Goal: Information Seeking & Learning: Learn about a topic

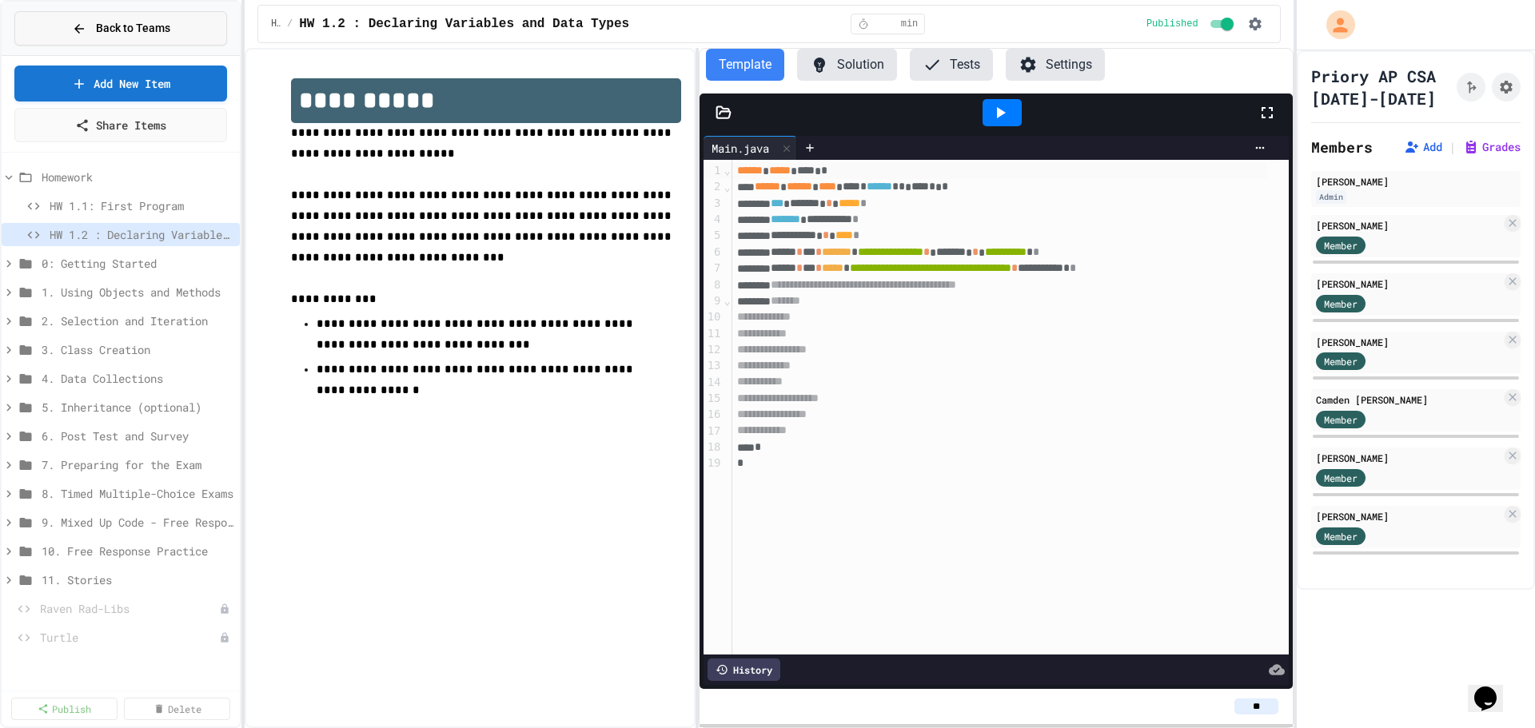
click at [103, 36] on span "Back to Teams" at bounding box center [133, 28] width 74 height 17
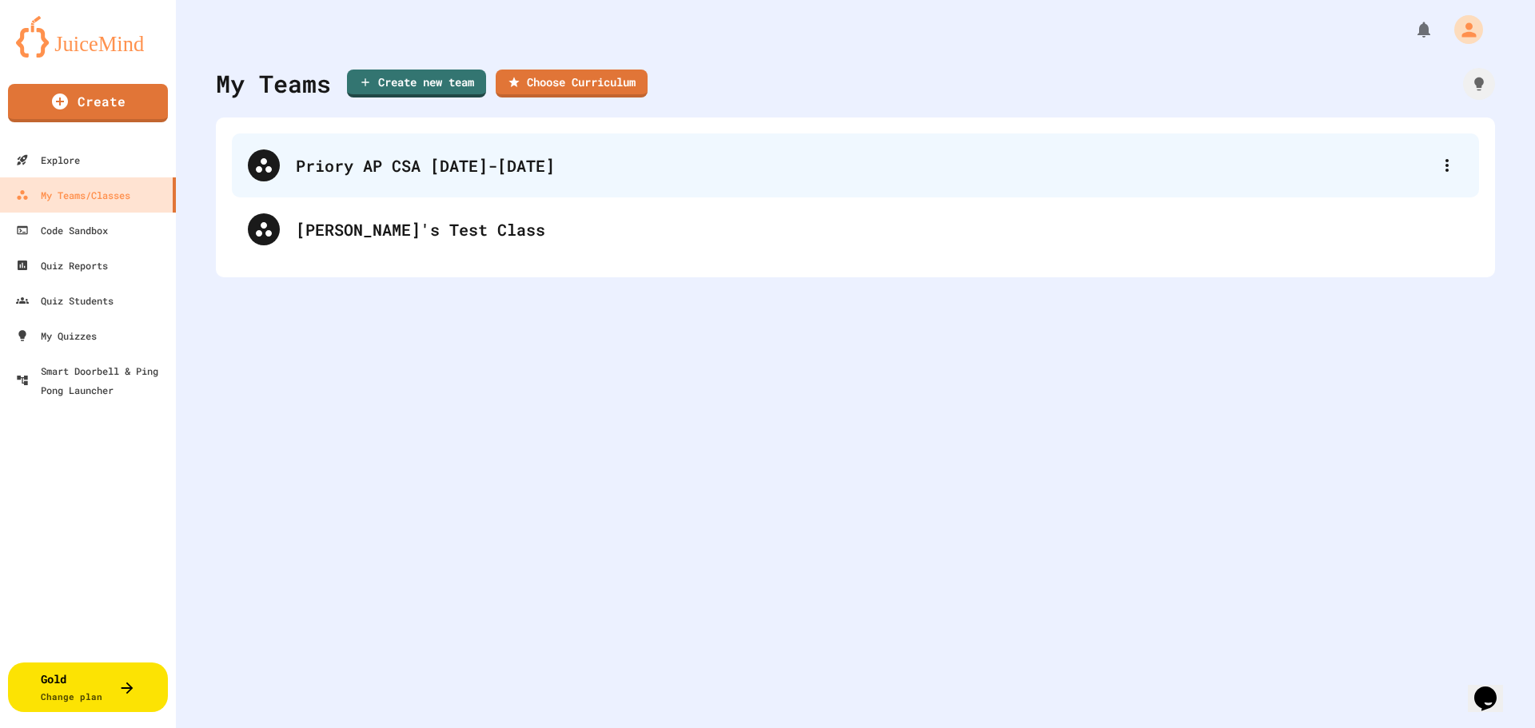
click at [364, 182] on div "Priory AP CSA [DATE]-[DATE]" at bounding box center [855, 166] width 1247 height 64
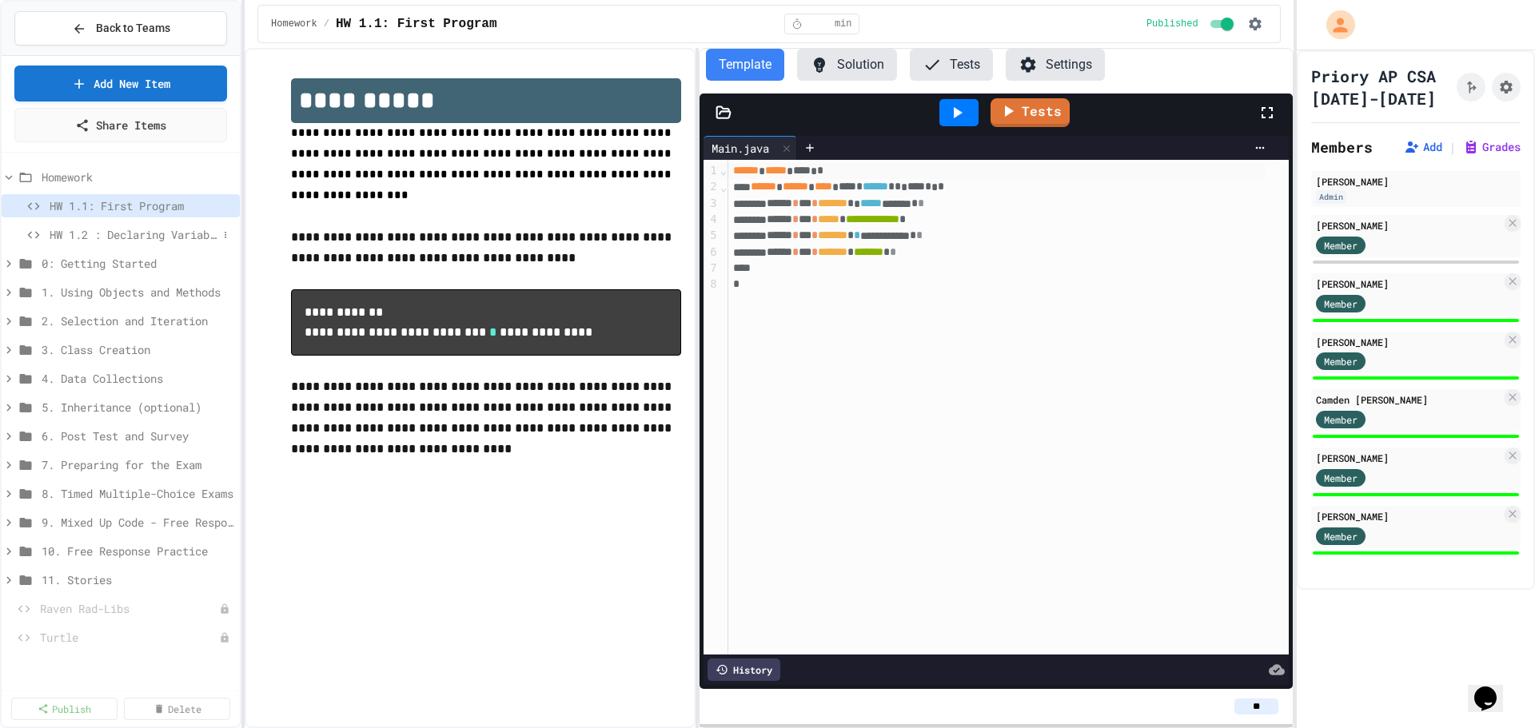
click at [137, 237] on span "HW 1.2 : Declaring Variables and Data Types" at bounding box center [134, 234] width 168 height 17
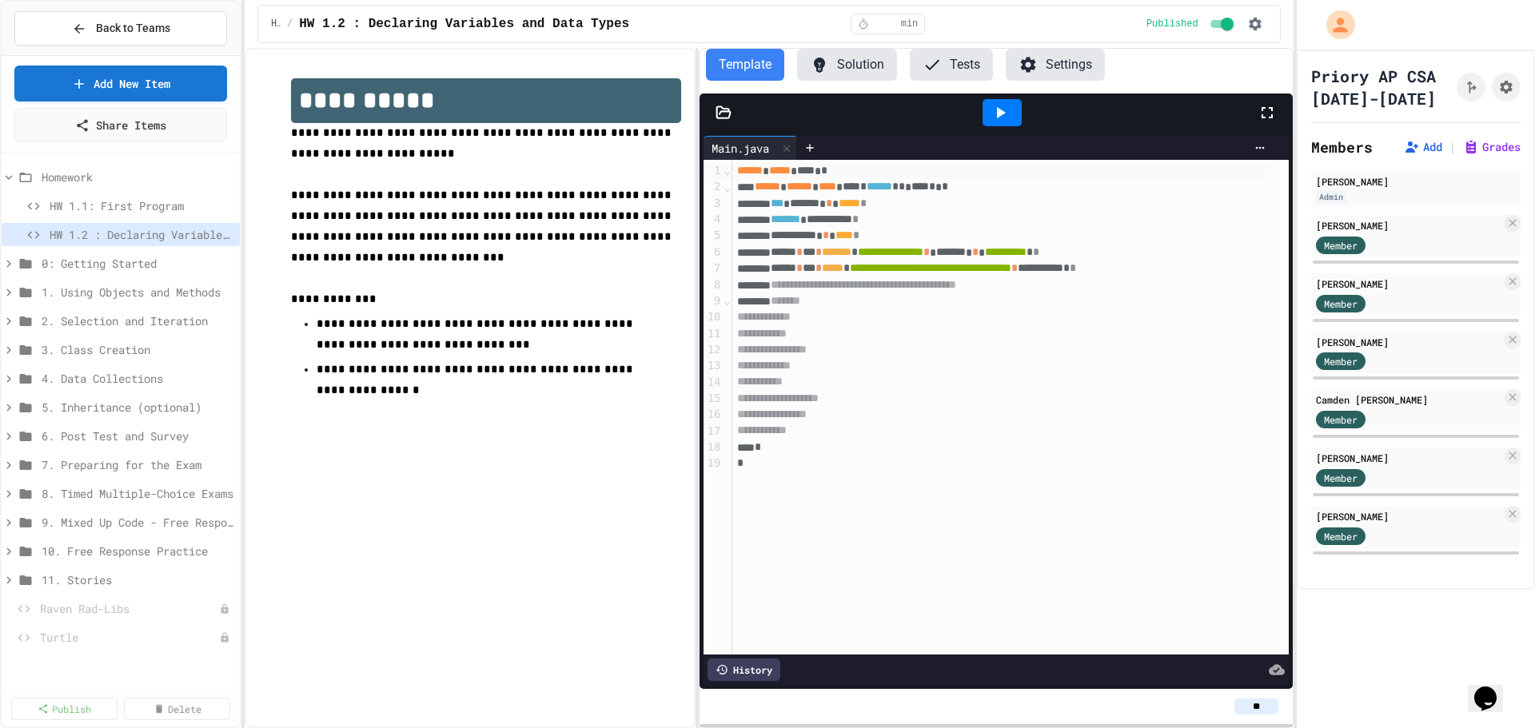
click at [837, 72] on button "Solution" at bounding box center [847, 65] width 100 height 32
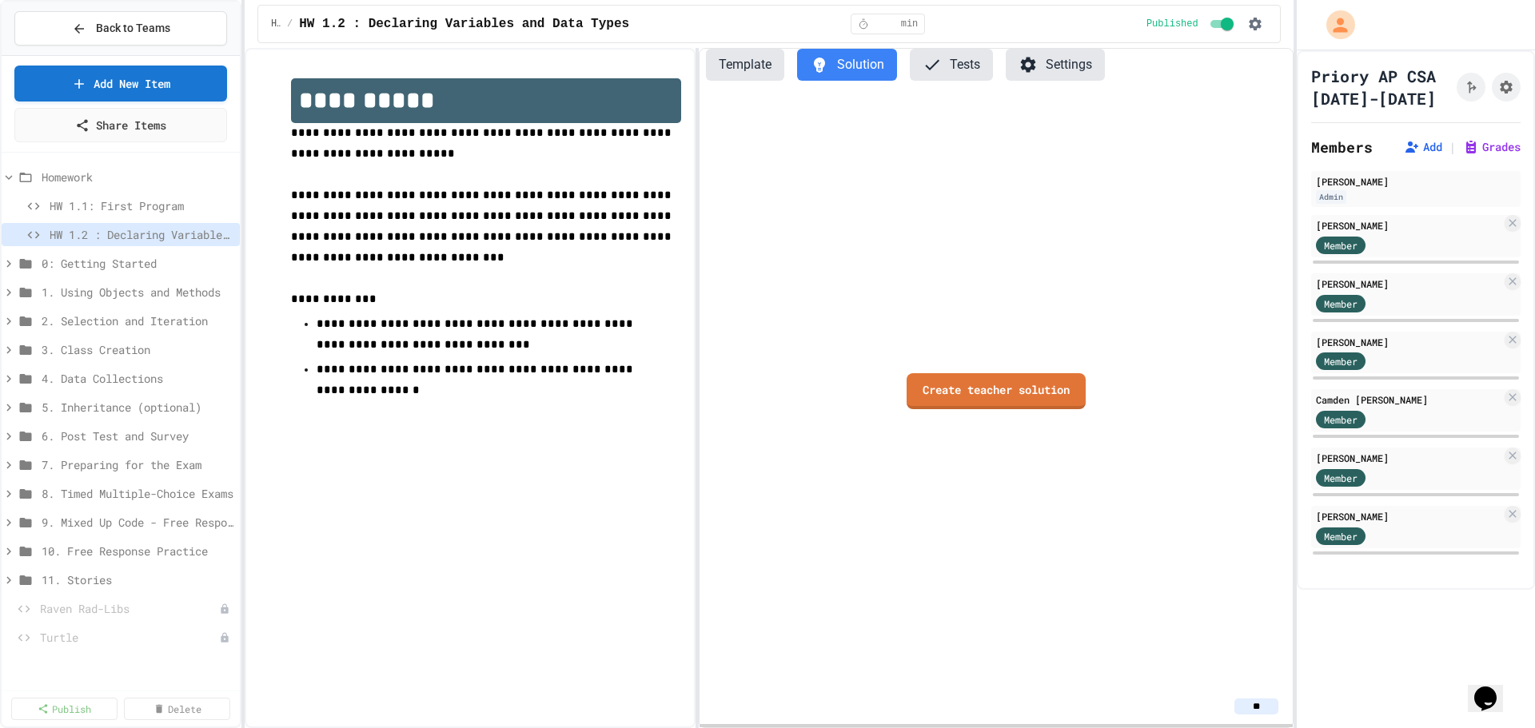
click at [959, 61] on button "Tests" at bounding box center [951, 65] width 83 height 32
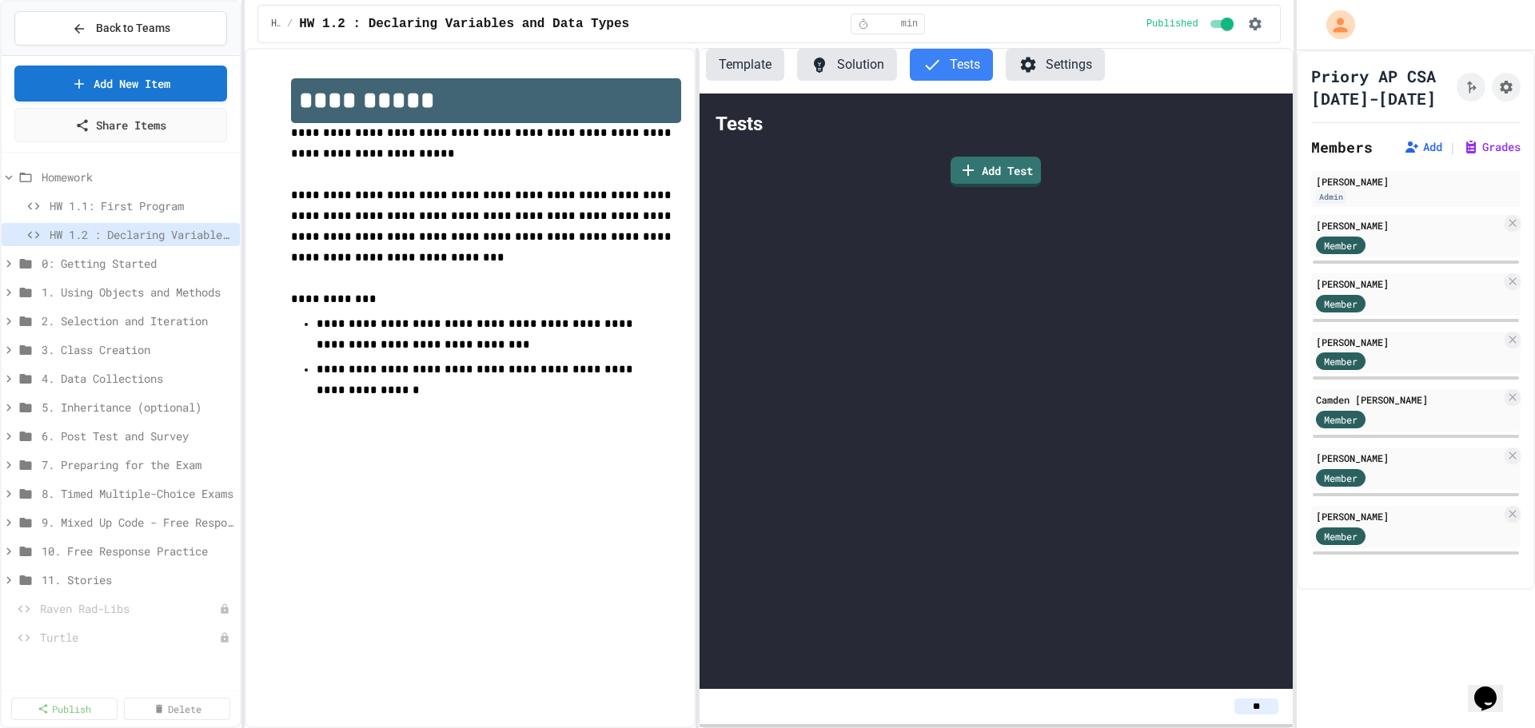
click at [1065, 75] on button "Settings" at bounding box center [1055, 65] width 99 height 32
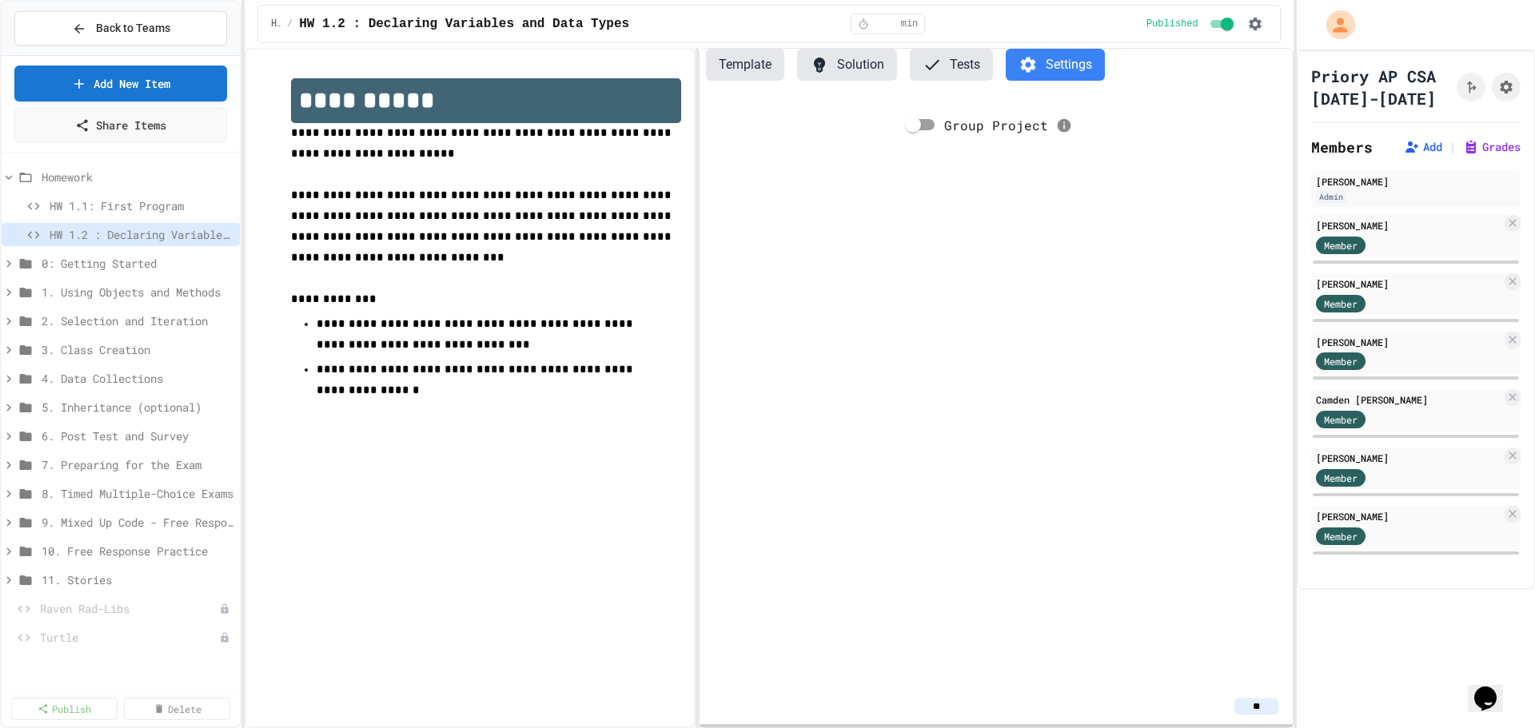
click at [769, 73] on button "Template" at bounding box center [745, 65] width 78 height 32
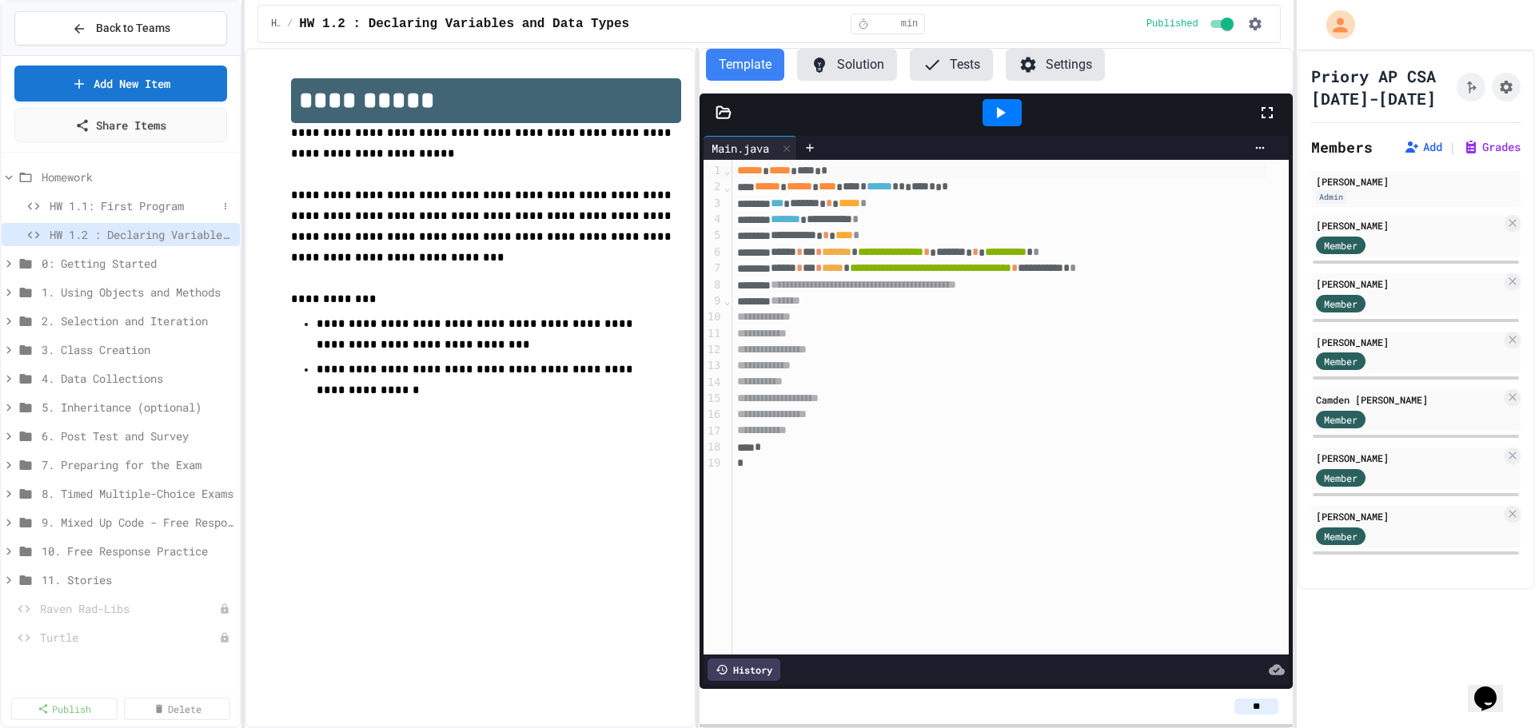
click at [152, 211] on span "HW 1.1: First Program" at bounding box center [134, 205] width 168 height 17
